Goal: Information Seeking & Learning: Check status

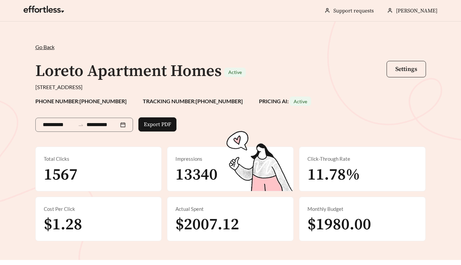
click at [54, 48] on span "Go Back" at bounding box center [44, 47] width 19 height 6
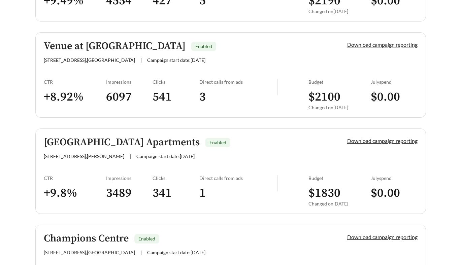
scroll to position [573, 0]
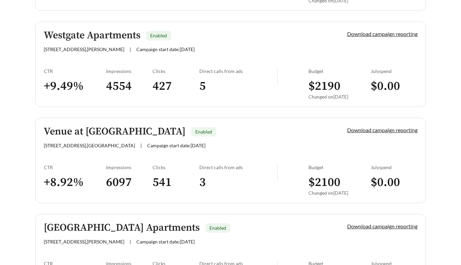
click at [207, 59] on link "Westgate Apartments Enabled [STREET_ADDRESS][PERSON_NAME] | Campaign start date…" at bounding box center [230, 65] width 391 height 86
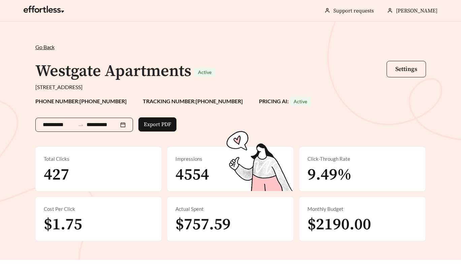
click at [119, 126] on input "**********" at bounding box center [103, 125] width 32 height 8
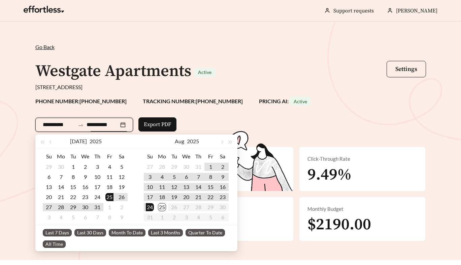
click at [146, 105] on div "PHONE NUMBER: [PHONE_NUMBER] TRACKING NUMBER: [PHONE_NUMBER] PRICING AI: Active" at bounding box center [230, 101] width 391 height 9
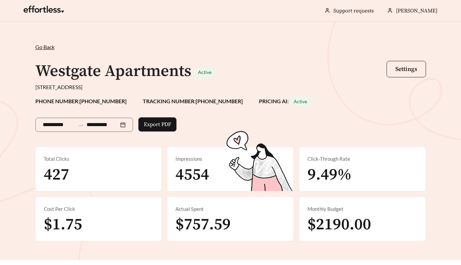
click at [49, 45] on span "Go Back" at bounding box center [44, 47] width 19 height 6
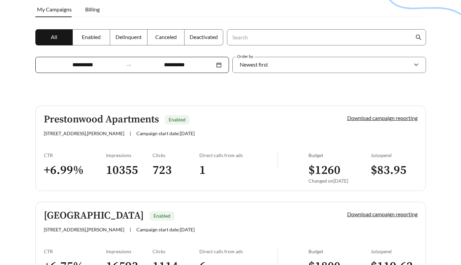
scroll to position [135, 0]
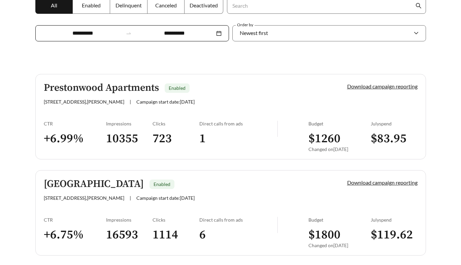
click at [182, 193] on div "[GEOGRAPHIC_DATA] Enabled [STREET_ADDRESS][PERSON_NAME] | Campaign start date: …" at bounding box center [184, 190] width 281 height 22
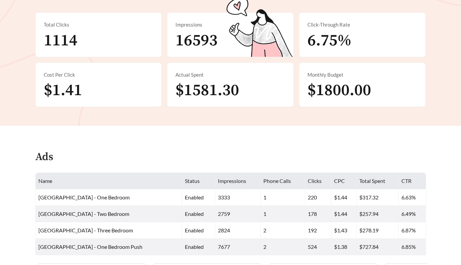
scroll to position [135, 0]
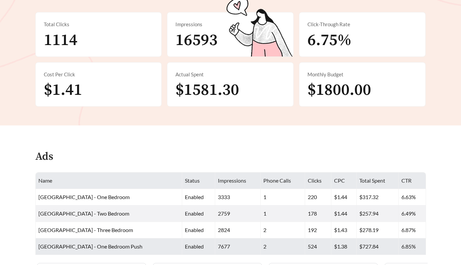
click at [148, 248] on td "[GEOGRAPHIC_DATA] - One Bedroom Push" at bounding box center [109, 247] width 147 height 17
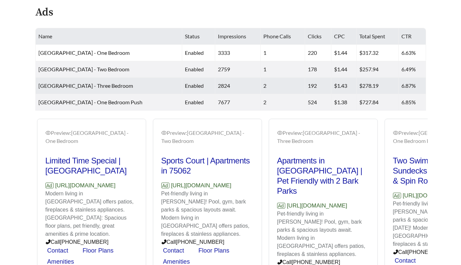
scroll to position [197, 0]
